Goal: Information Seeking & Learning: Learn about a topic

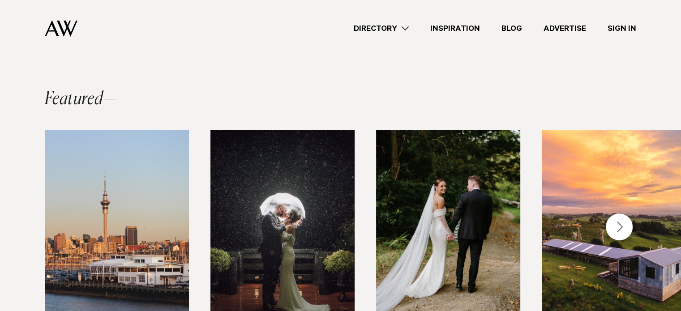
scroll to position [191, 0]
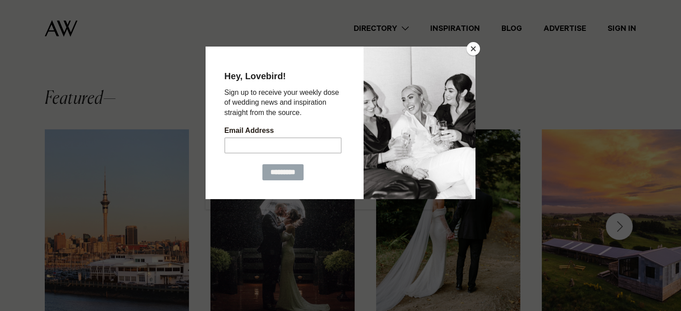
click at [473, 50] on button "Close" at bounding box center [473, 48] width 13 height 13
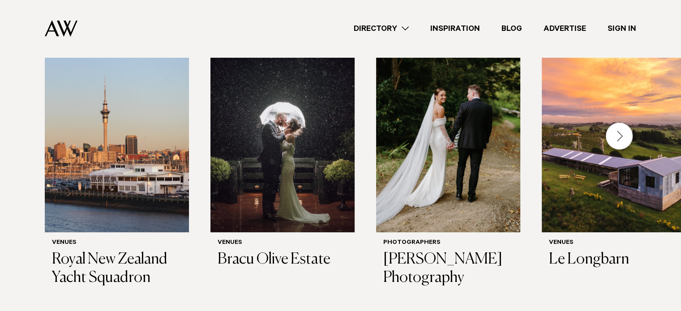
scroll to position [281, 0]
click at [102, 208] on img "1 / 29" at bounding box center [117, 135] width 144 height 193
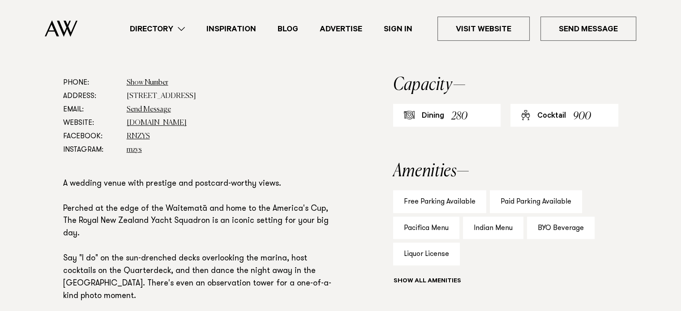
scroll to position [519, 0]
click at [150, 121] on link "rnzys.org.nz" at bounding box center [157, 123] width 60 height 7
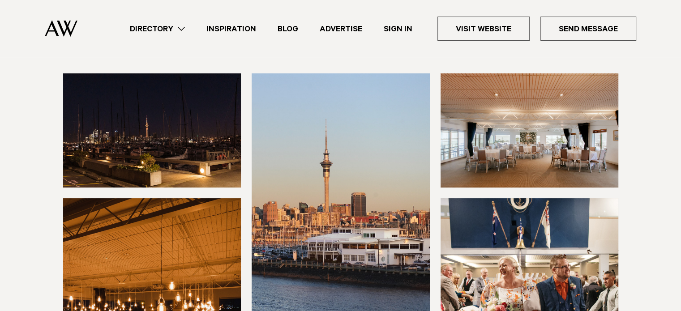
scroll to position [0, 0]
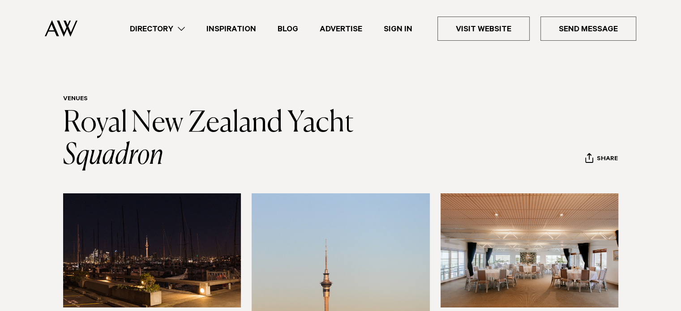
click at [156, 30] on link "Directory" at bounding box center [157, 29] width 77 height 12
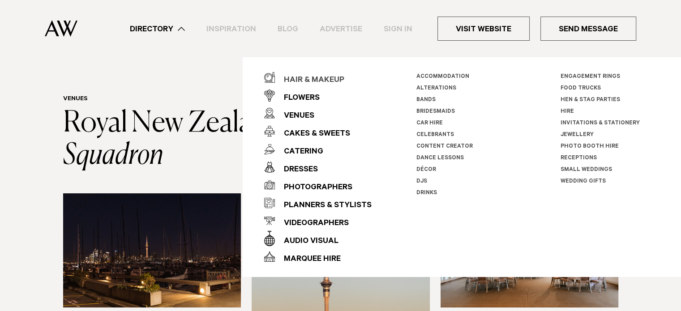
click at [321, 75] on div "Hair & Makeup" at bounding box center [309, 81] width 69 height 18
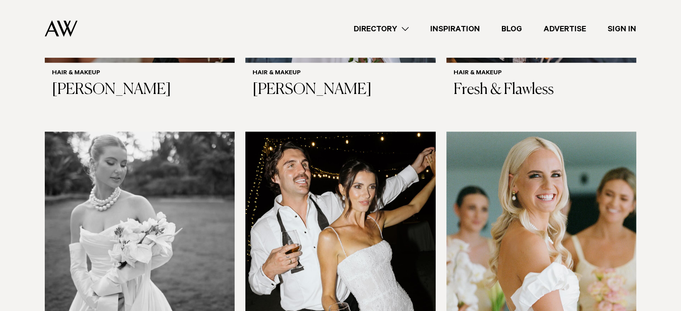
scroll to position [682, 0]
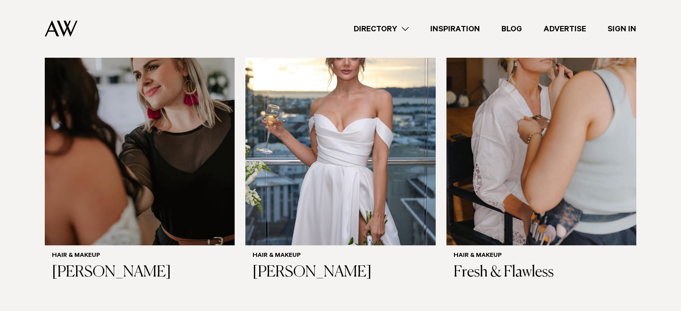
click at [139, 125] on img at bounding box center [140, 118] width 190 height 255
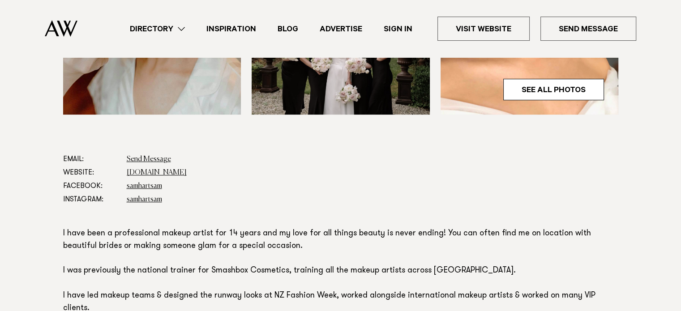
scroll to position [395, 0]
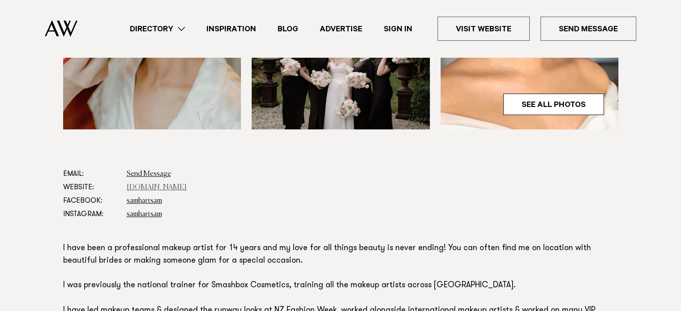
click at [152, 189] on link "www.samhart.co.nz" at bounding box center [157, 187] width 60 height 7
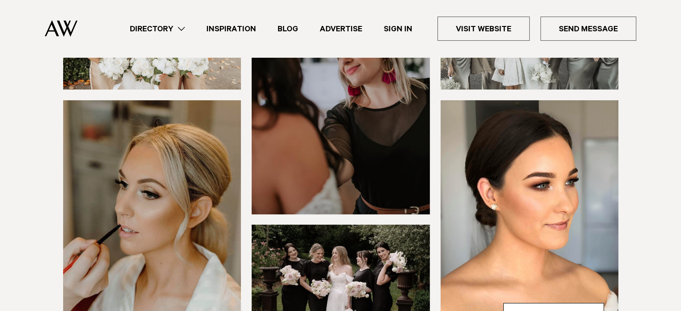
scroll to position [0, 0]
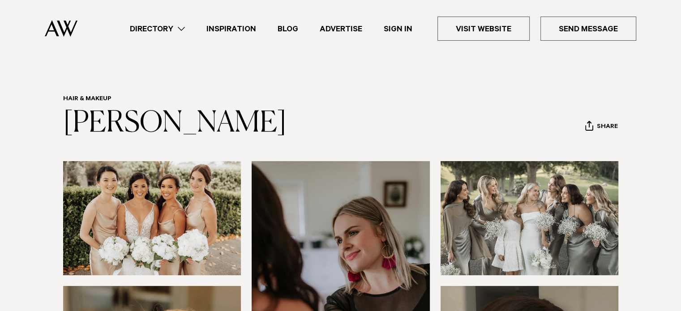
click at [170, 29] on link "Directory" at bounding box center [157, 29] width 77 height 12
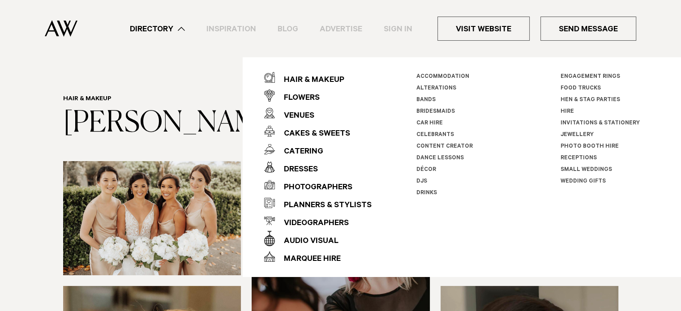
click at [429, 75] on link "Accommodation" at bounding box center [442, 77] width 53 height 6
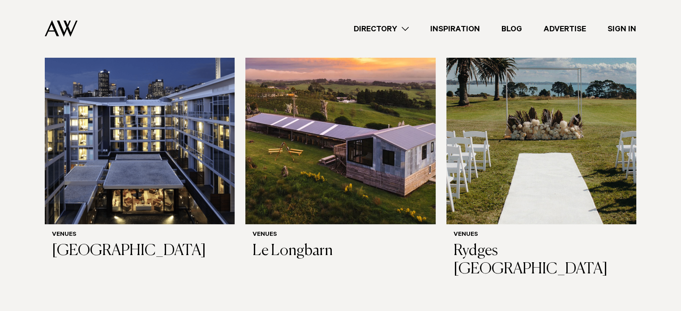
scroll to position [363, 0]
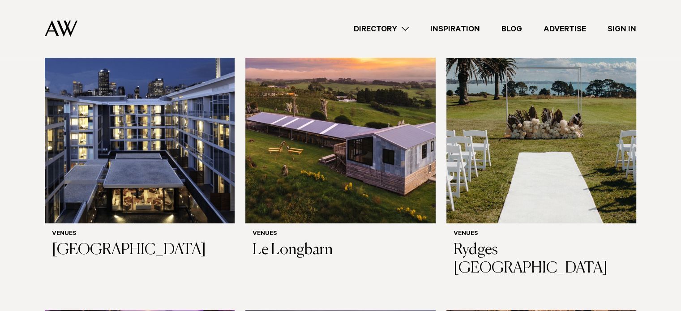
click at [570, 28] on link "Advertise" at bounding box center [565, 29] width 64 height 12
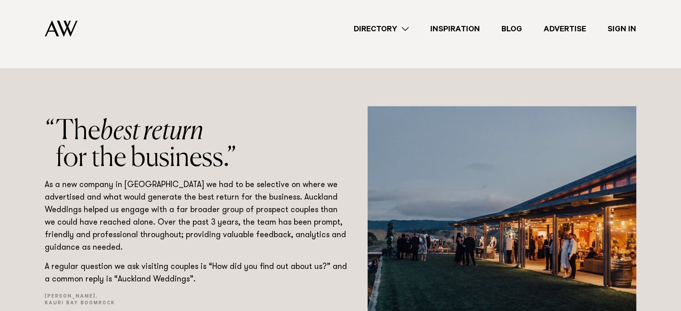
scroll to position [1101, 0]
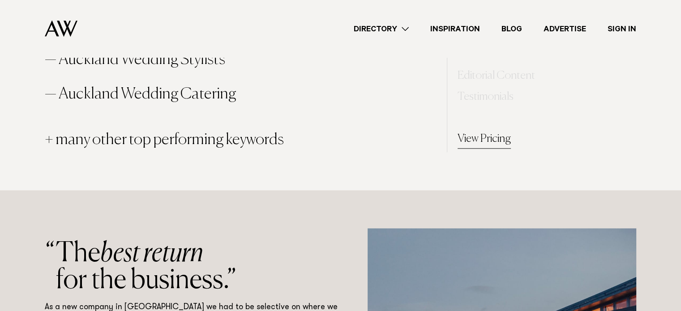
click at [496, 144] on link "View Pricing" at bounding box center [484, 140] width 53 height 18
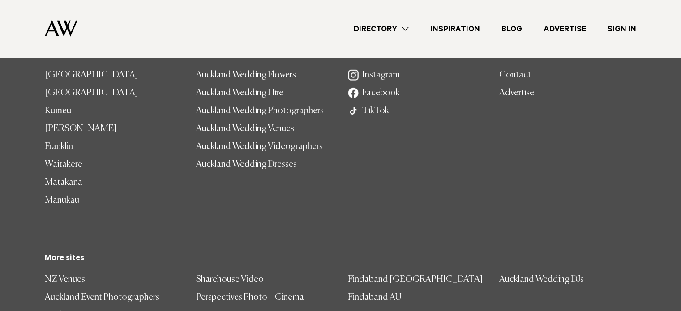
scroll to position [5929, 0]
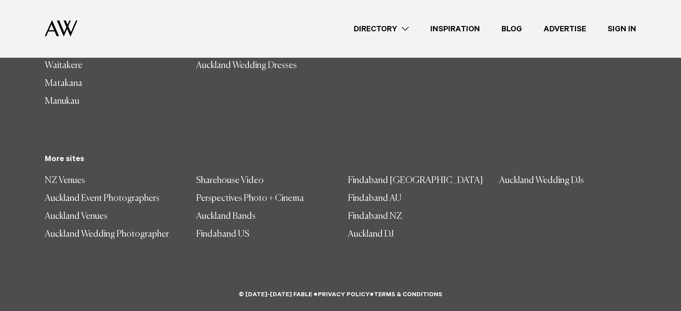
click at [559, 174] on link "Auckland Wedding DJs" at bounding box center [567, 181] width 137 height 18
click at [374, 215] on link "Findaband NZ" at bounding box center [416, 217] width 137 height 18
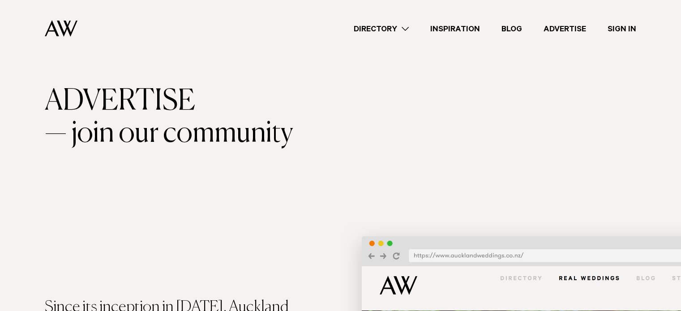
scroll to position [0, 0]
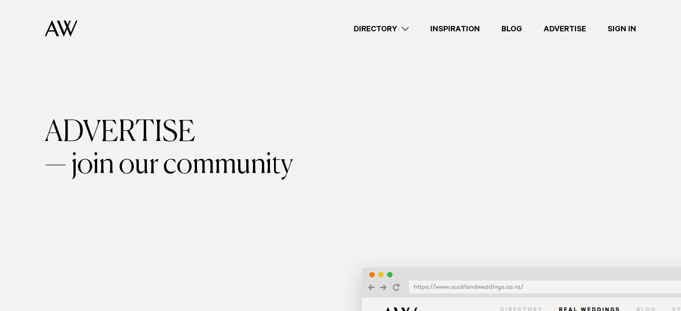
click at [403, 26] on link "Directory" at bounding box center [381, 29] width 77 height 12
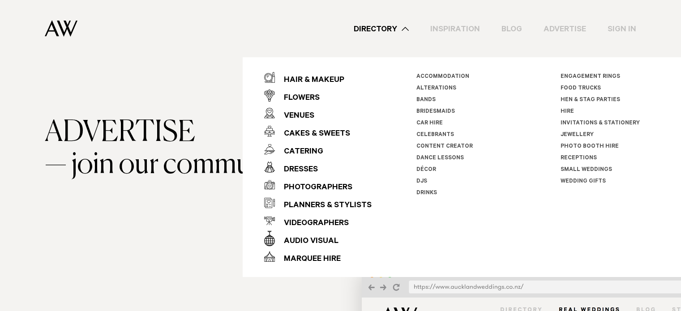
click at [86, 122] on div "Advertise" at bounding box center [341, 133] width 592 height 32
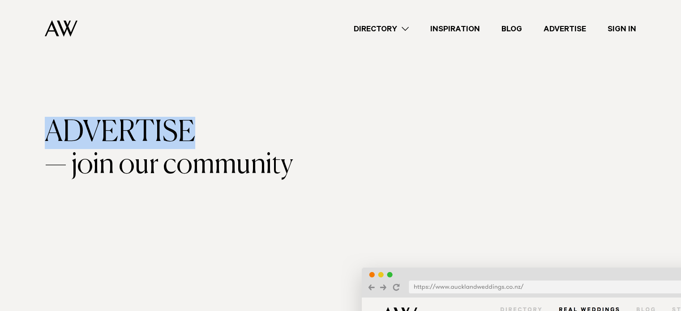
click at [86, 122] on div "Advertise" at bounding box center [341, 133] width 592 height 32
click at [151, 146] on div "Advertise" at bounding box center [341, 133] width 592 height 32
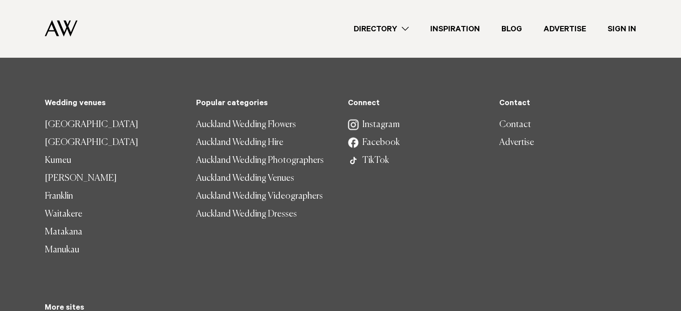
scroll to position [5789, 0]
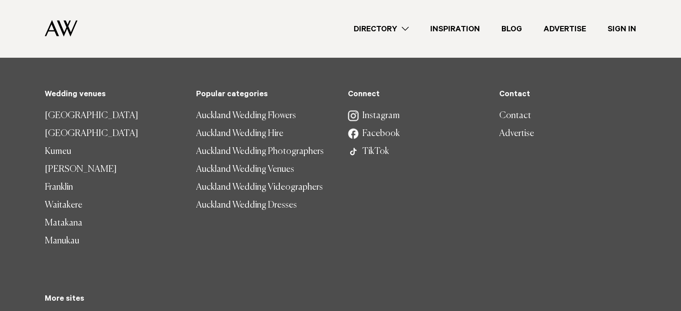
click at [509, 118] on link "Contact" at bounding box center [567, 116] width 137 height 18
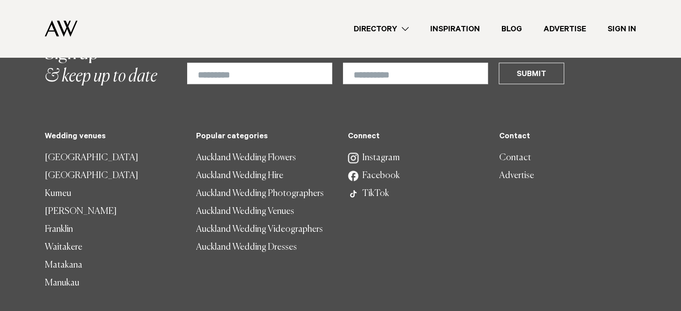
scroll to position [505, 0]
